Goal: Transaction & Acquisition: Purchase product/service

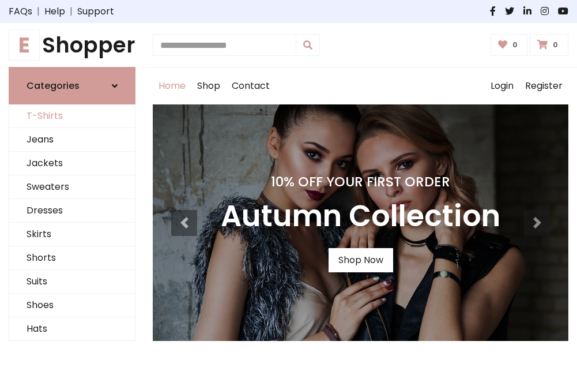
click at [72, 116] on link "T-Shirts" at bounding box center [72, 116] width 126 height 24
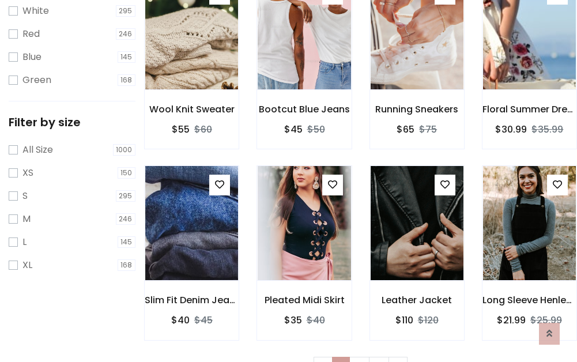
scroll to position [21, 0]
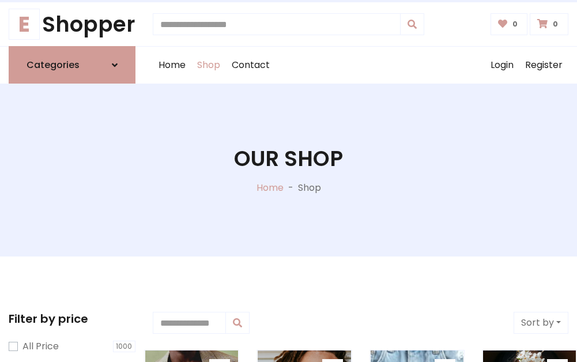
click at [288, 170] on h1 "Our Shop" at bounding box center [288, 158] width 109 height 25
click at [360, 65] on div "Home Shop Contact Log out Login Register" at bounding box center [361, 65] width 416 height 37
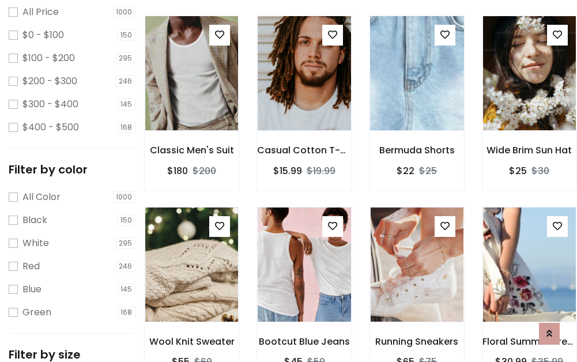
click at [417, 95] on img at bounding box center [417, 73] width 111 height 277
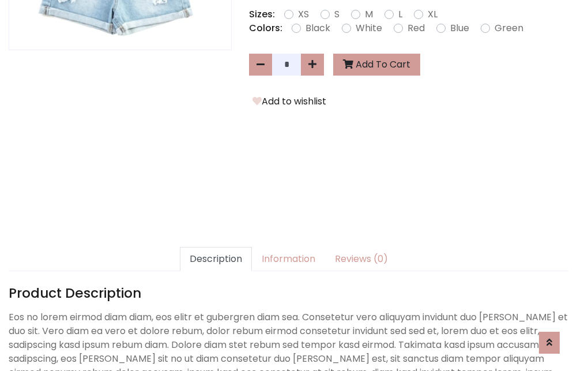
scroll to position [282, 0]
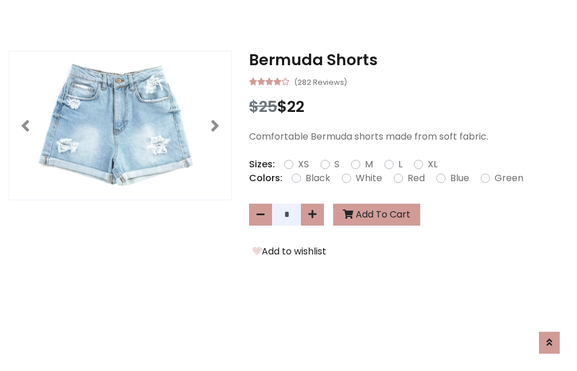
click at [409, 60] on h3 "Bermuda Shorts" at bounding box center [408, 60] width 319 height 18
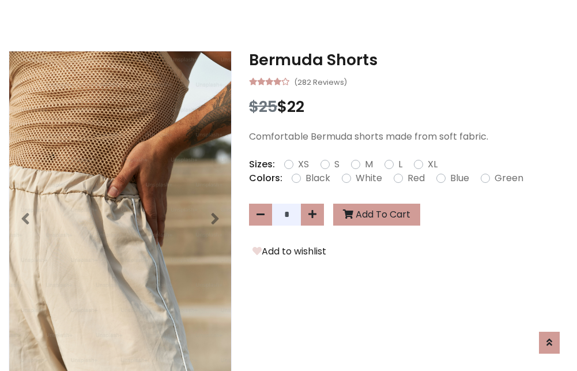
click at [409, 60] on h3 "Bermuda Shorts" at bounding box center [408, 60] width 319 height 18
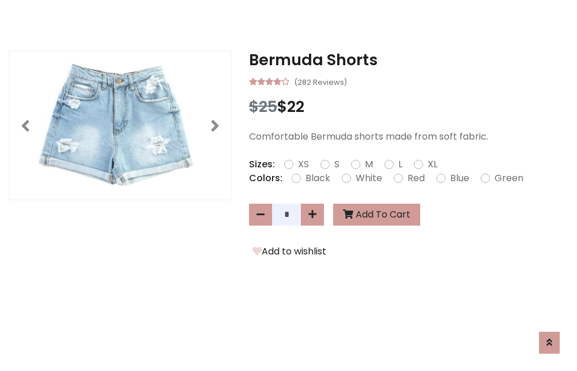
click at [409, 60] on h3 "Bermuda Shorts" at bounding box center [408, 60] width 319 height 18
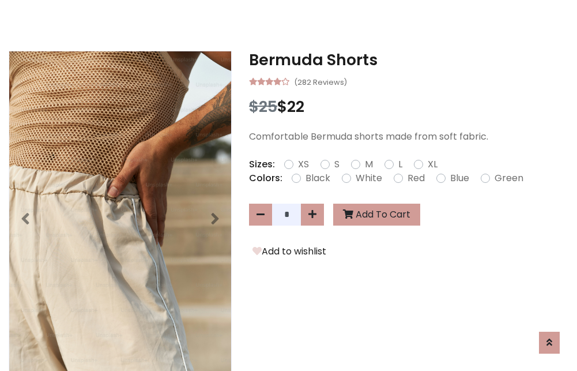
click at [409, 60] on h3 "Bermuda Shorts" at bounding box center [408, 60] width 319 height 18
